Goal: Task Accomplishment & Management: Use online tool/utility

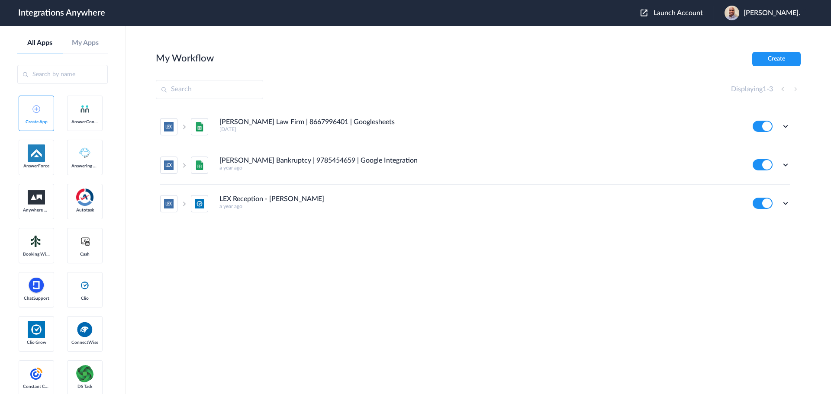
click at [690, 7] on div "Launch Account [PERSON_NAME]. My Account Logout" at bounding box center [724, 13] width 168 height 15
click at [686, 14] on span "Launch Account" at bounding box center [677, 13] width 49 height 7
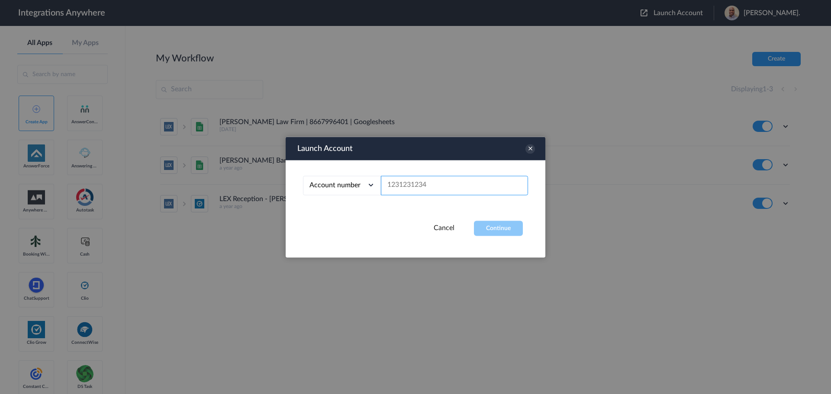
click at [412, 187] on input "text" at bounding box center [454, 185] width 147 height 19
paste input "2085792922"
type input "2085792922"
click at [507, 232] on button "Continue" at bounding box center [498, 228] width 49 height 15
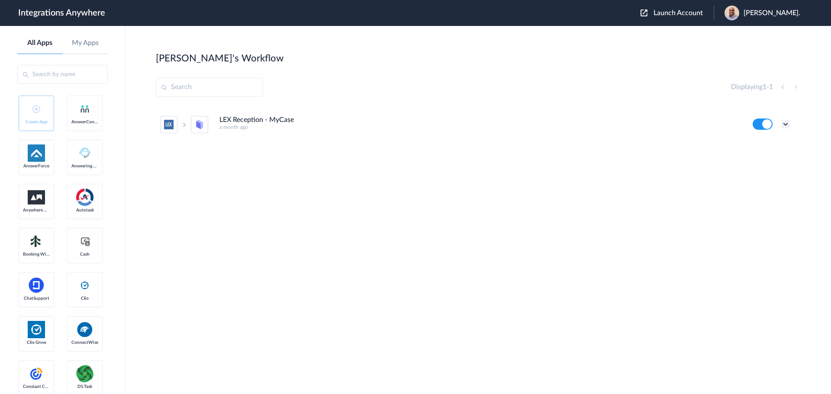
click at [785, 125] on icon at bounding box center [785, 124] width 9 height 9
click at [764, 146] on li "Edit" at bounding box center [761, 144] width 56 height 16
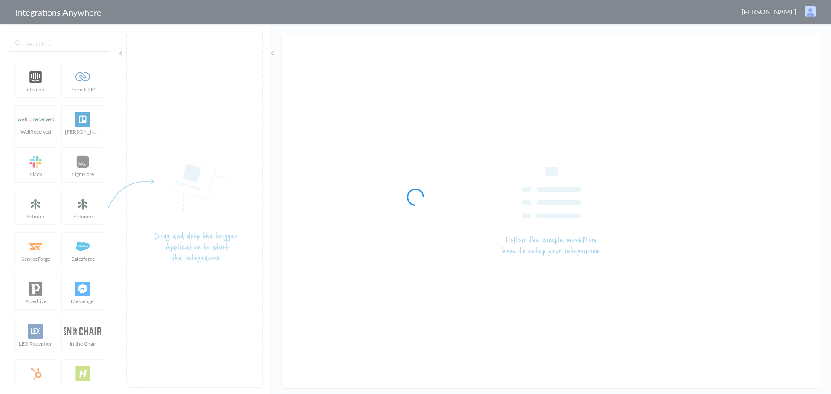
type input "LEX Reception - MyCase"
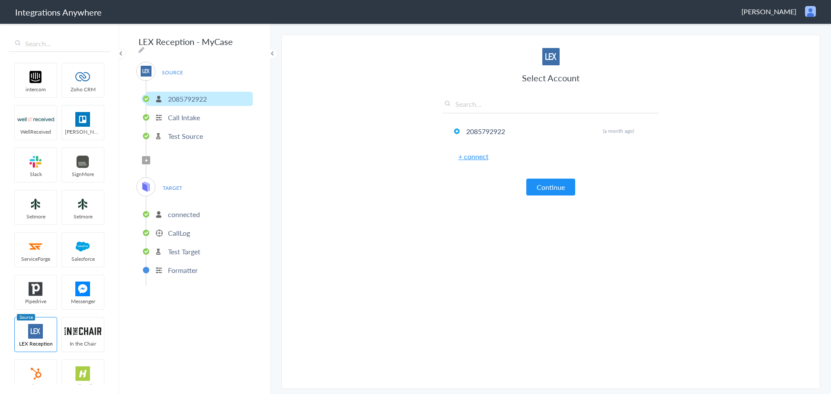
click at [184, 136] on p "Test Source" at bounding box center [185, 136] width 35 height 10
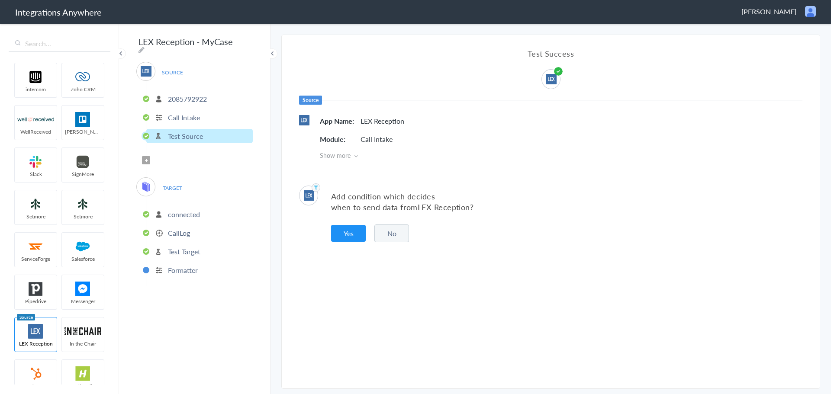
click at [182, 250] on p "Test Target" at bounding box center [184, 252] width 32 height 10
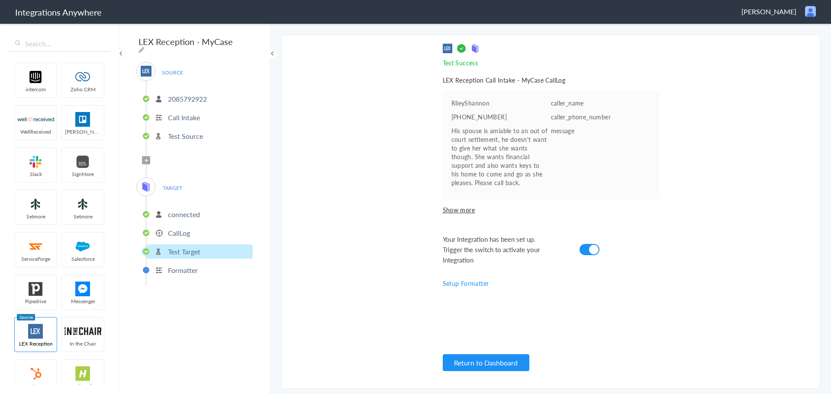
click at [186, 228] on p "CallLog" at bounding box center [179, 233] width 22 height 10
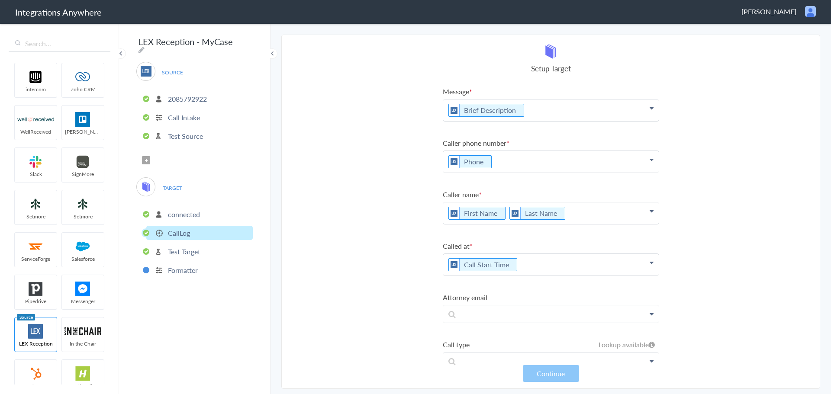
click at [181, 257] on ul "connected CallLog Test Target Formatter" at bounding box center [199, 241] width 107 height 90
click at [184, 248] on p "Test Target" at bounding box center [184, 252] width 32 height 10
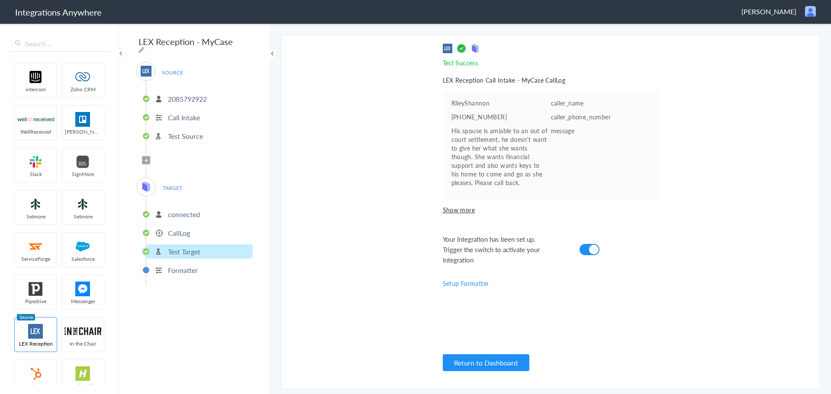
click at [184, 235] on li "CallLog" at bounding box center [199, 233] width 106 height 14
